Goal: Information Seeking & Learning: Understand process/instructions

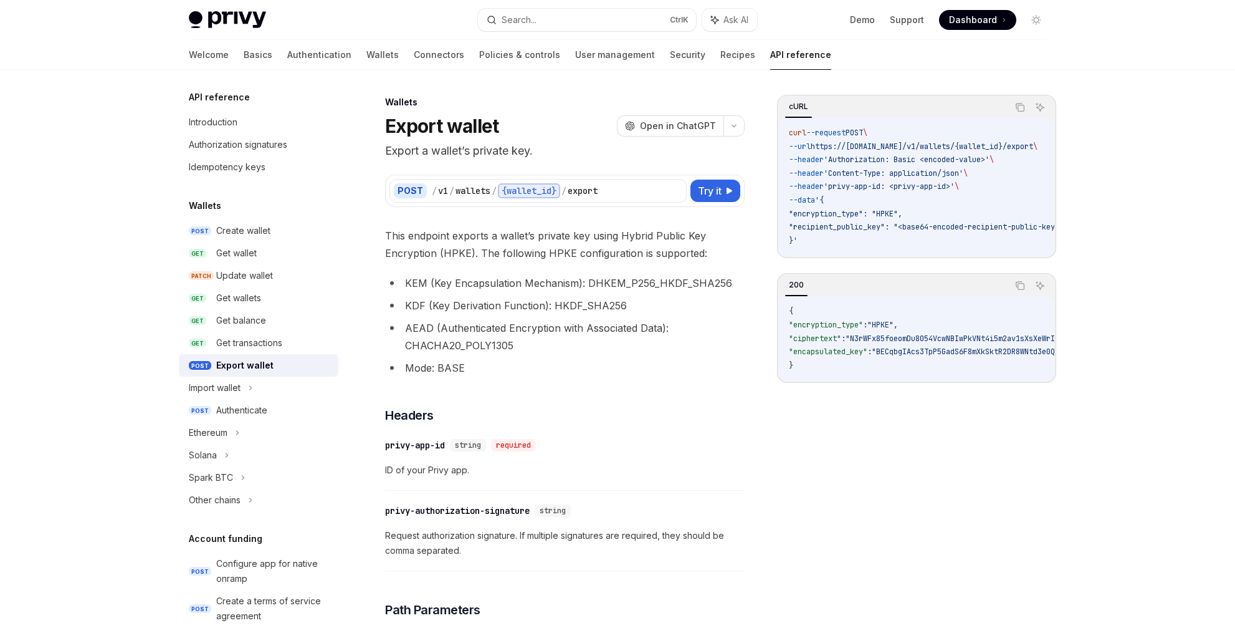
scroll to position [547, 0]
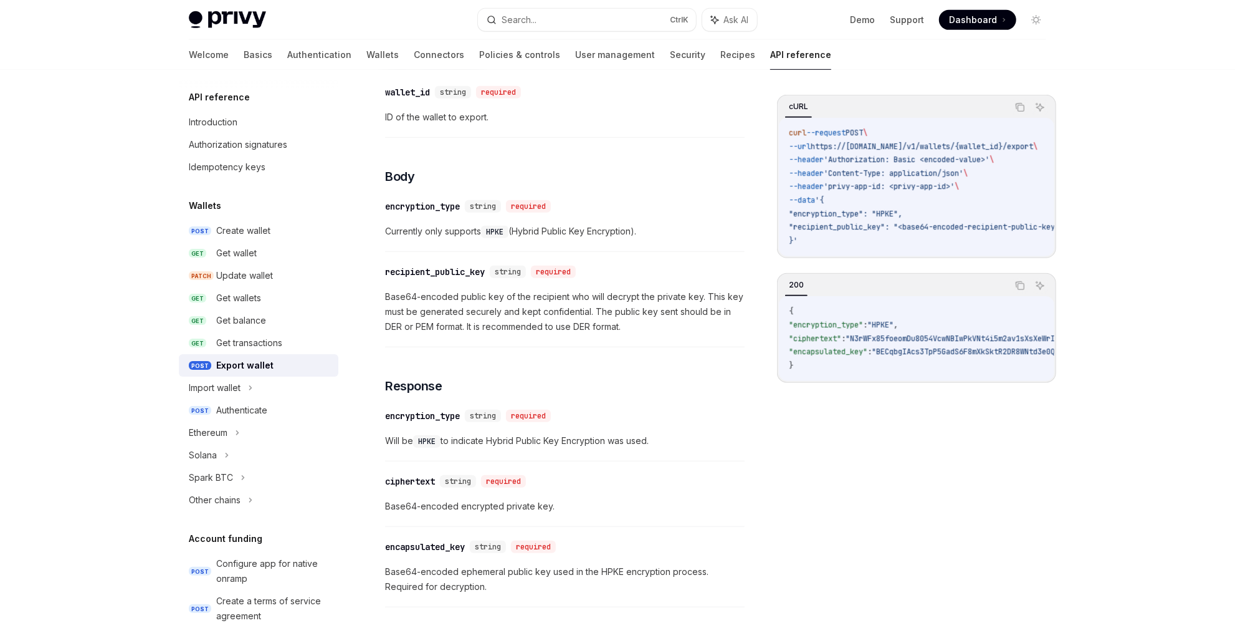
click at [413, 323] on span "Base64-encoded public key of the recipient who will decrypt the private key. Th…" at bounding box center [565, 311] width 360 height 45
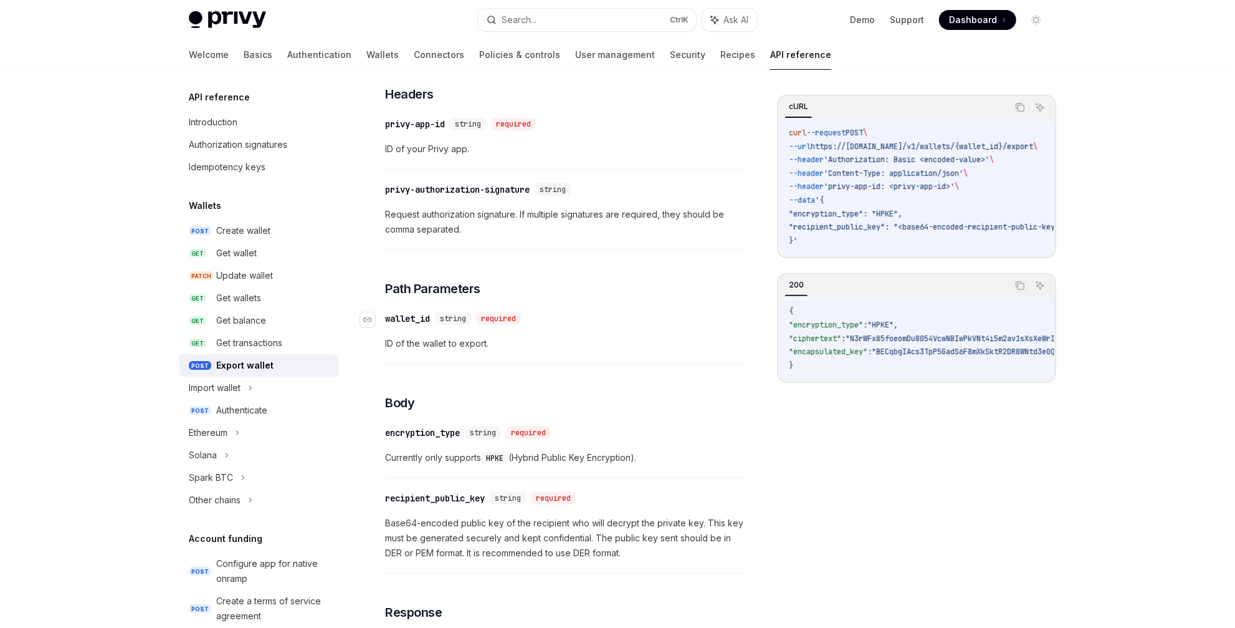
scroll to position [94, 0]
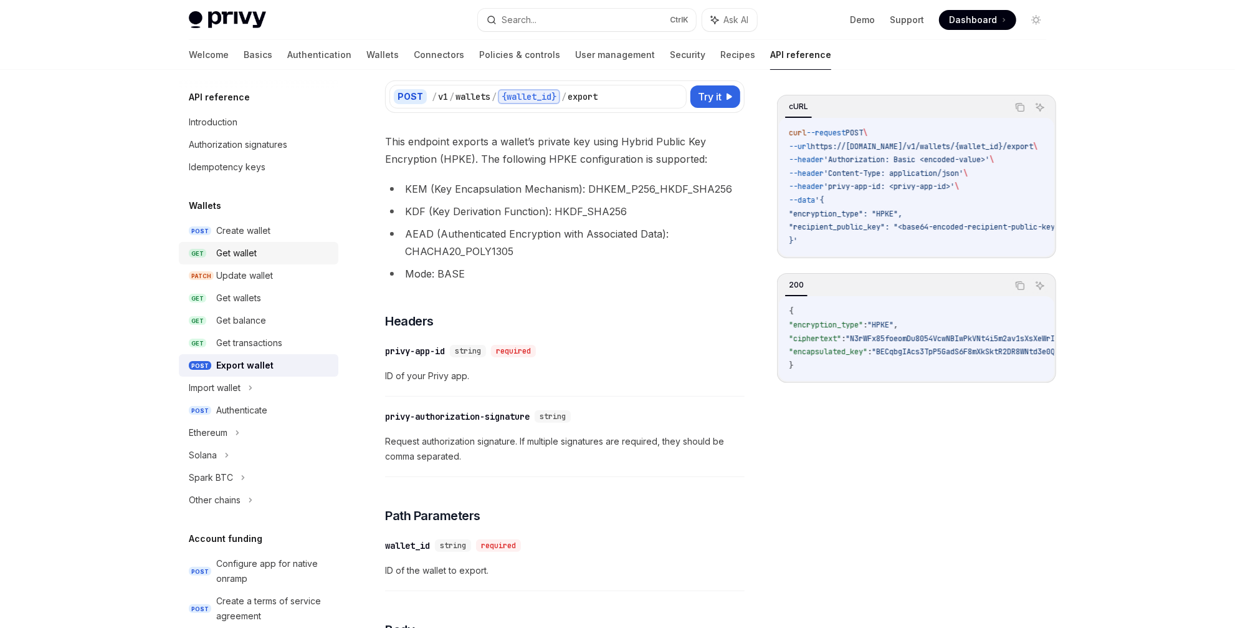
click at [262, 260] on div "Get wallet" at bounding box center [273, 253] width 115 height 15
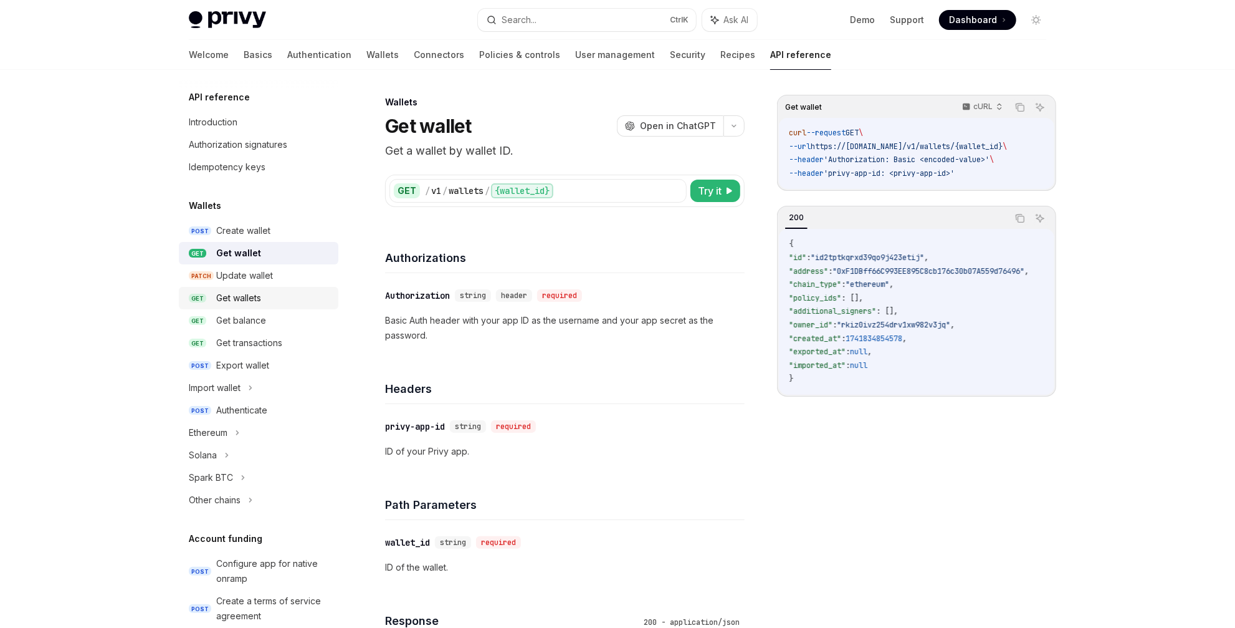
click at [256, 306] on link "GET Get wallets" at bounding box center [259, 298] width 160 height 22
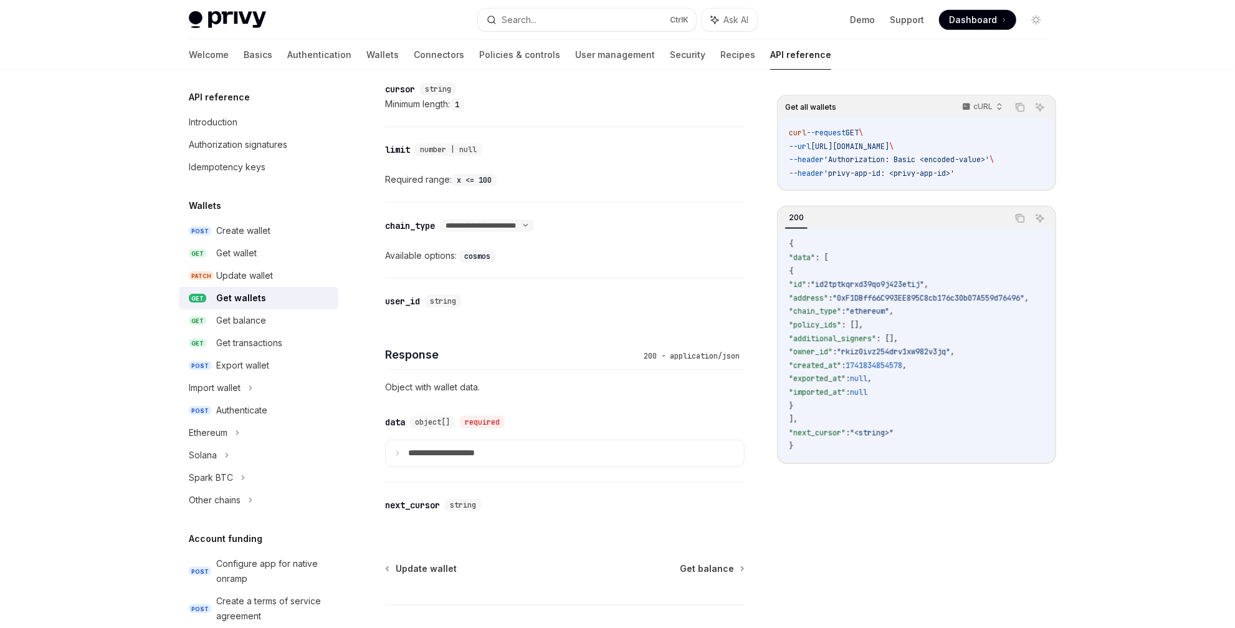
scroll to position [532, 0]
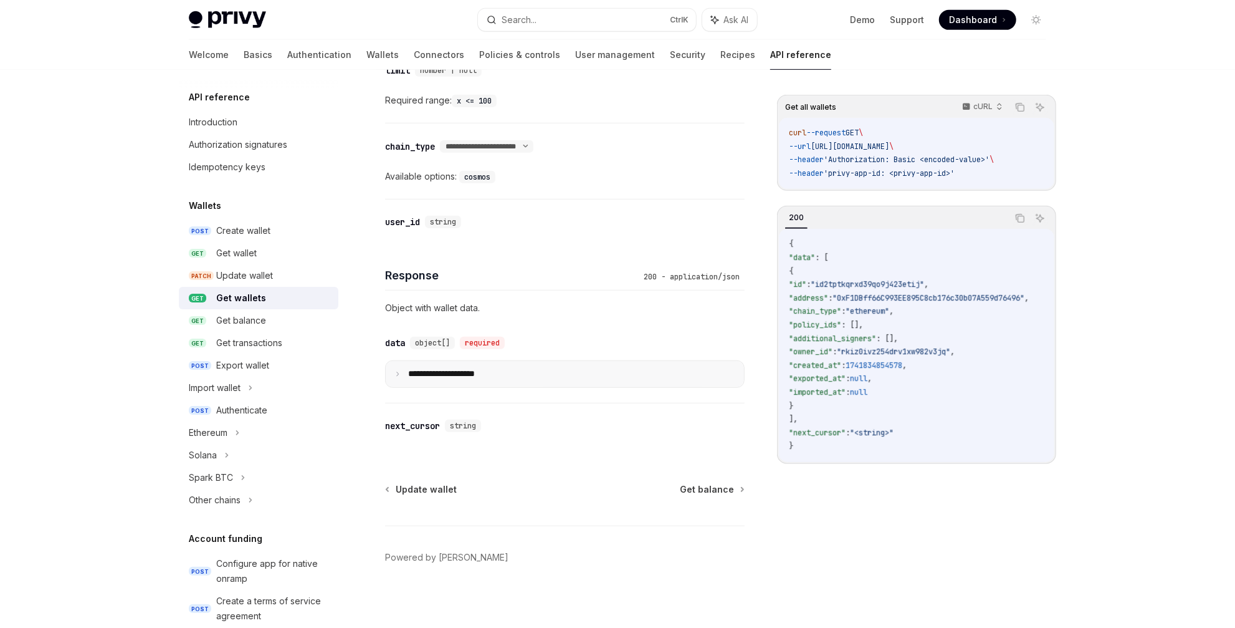
click at [401, 366] on summary "**********" at bounding box center [565, 374] width 358 height 26
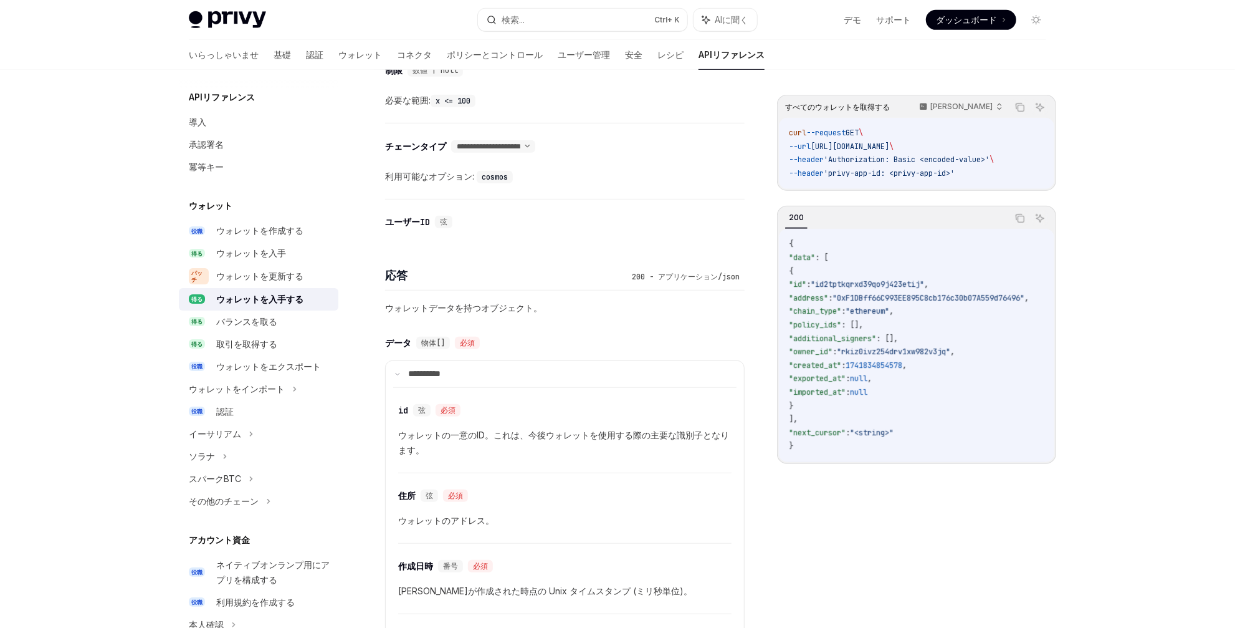
type textarea "*"
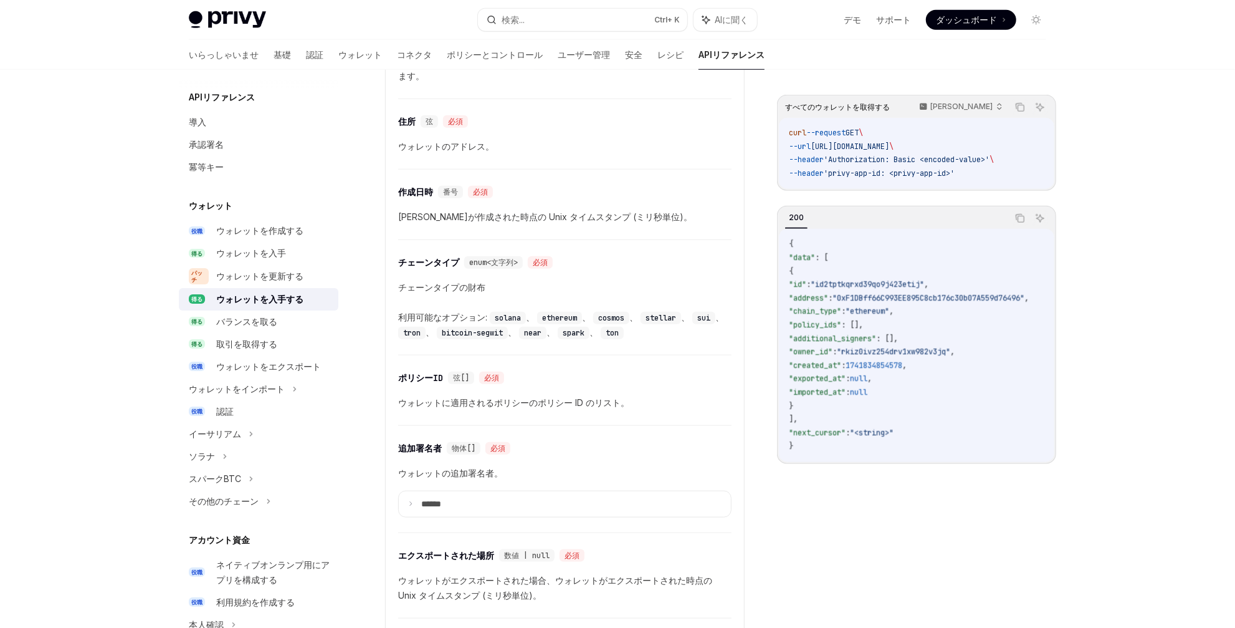
scroll to position [679, 0]
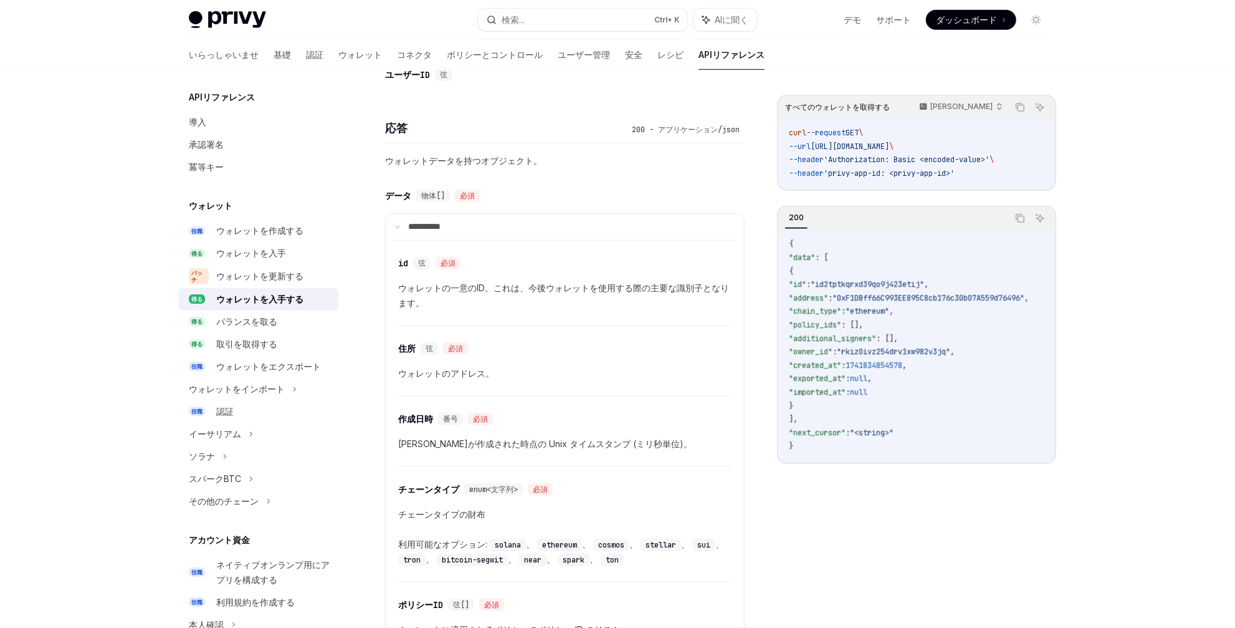
click at [545, 82] on div "​ ユーザーID 弦" at bounding box center [565, 74] width 360 height 45
